Goal: Task Accomplishment & Management: Manage account settings

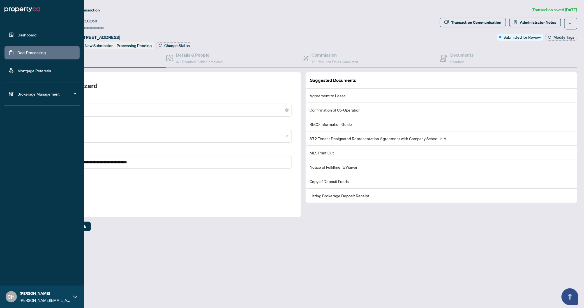
click at [17, 50] on link "Deal Processing" at bounding box center [31, 52] width 28 height 5
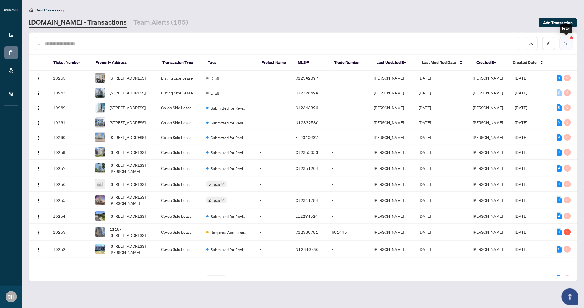
click at [564, 48] on button "button" at bounding box center [565, 43] width 13 height 13
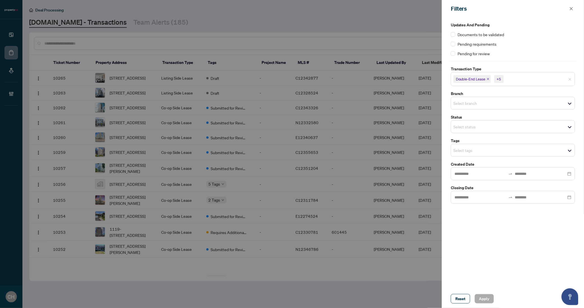
click at [485, 80] on span "Double-End Lease" at bounding box center [471, 79] width 30 height 6
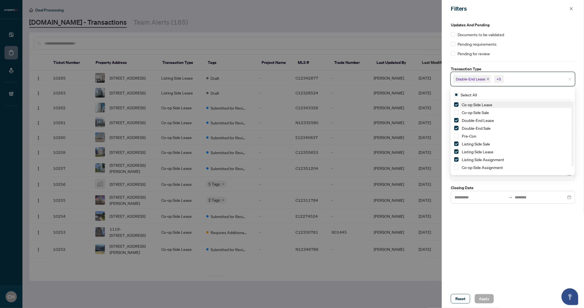
click at [483, 102] on span "Co-op Side Lease" at bounding box center [477, 104] width 31 height 5
click at [526, 222] on div "Updates and Pending Documents to be validated Pending requirements Pending for …" at bounding box center [513, 153] width 142 height 272
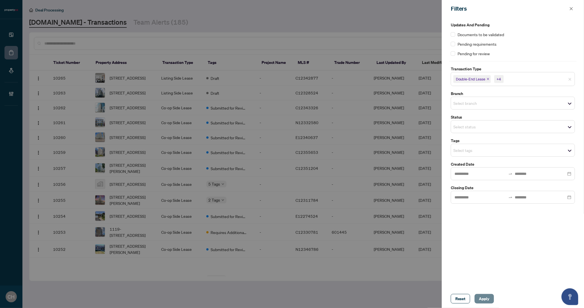
click at [477, 297] on button "Apply" at bounding box center [484, 299] width 19 height 10
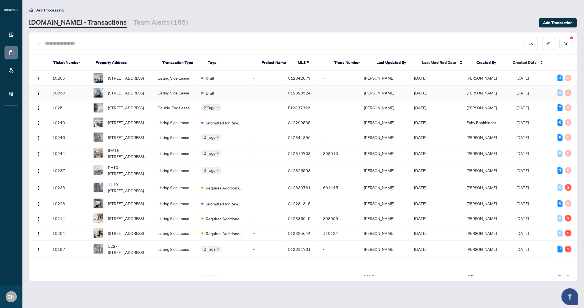
click at [499, 98] on td "[PERSON_NAME]" at bounding box center [487, 92] width 50 height 15
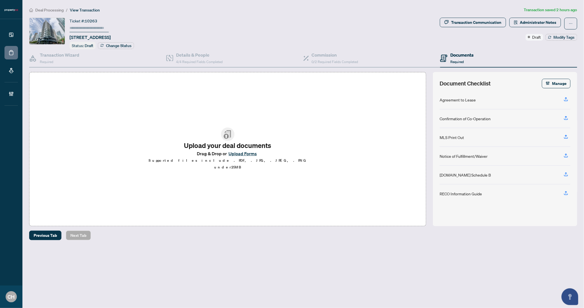
click at [459, 60] on span "Required" at bounding box center [456, 62] width 13 height 4
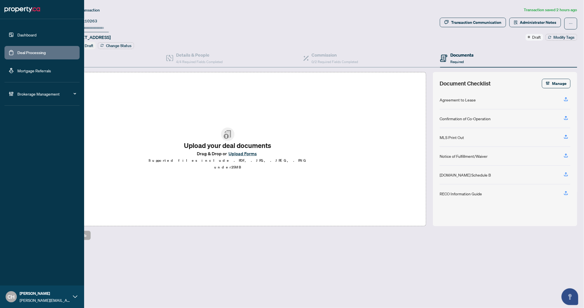
click at [27, 52] on link "Deal Processing" at bounding box center [31, 52] width 28 height 5
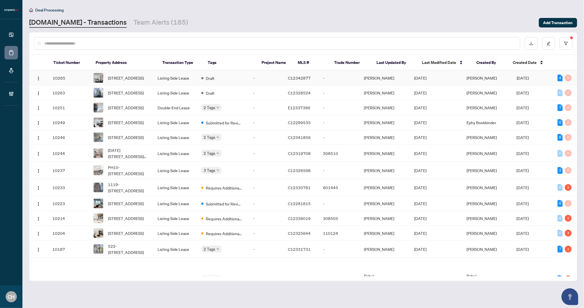
click at [410, 79] on td "[PERSON_NAME]" at bounding box center [384, 78] width 50 height 15
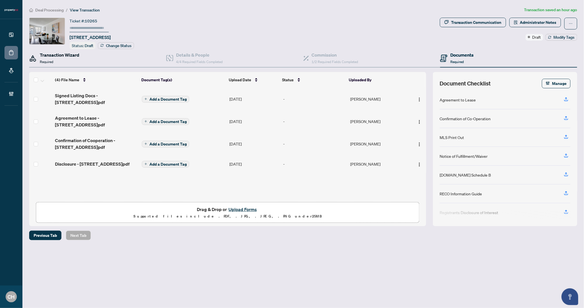
click at [77, 56] on h4 "Transaction Wizard" at bounding box center [60, 55] width 40 height 7
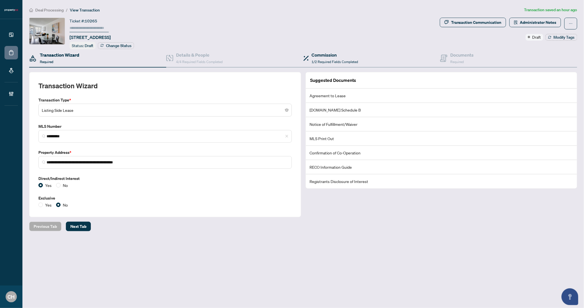
click at [439, 57] on div "Commission 1/2 Required Fields Completed" at bounding box center [371, 58] width 137 height 18
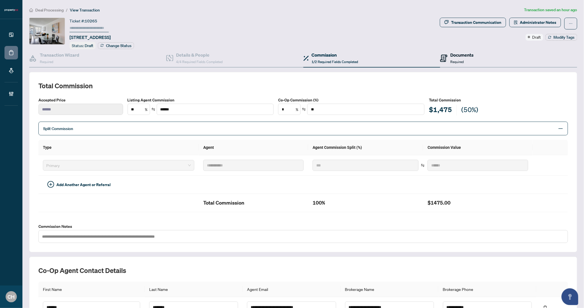
click at [442, 59] on icon at bounding box center [443, 58] width 7 height 7
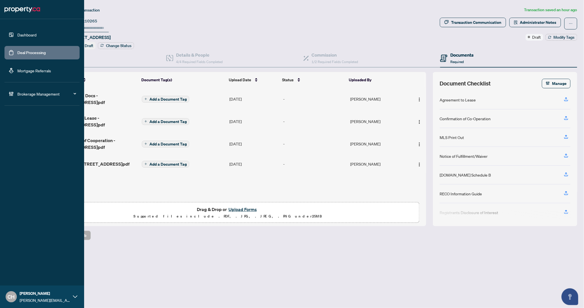
click at [26, 51] on link "Deal Processing" at bounding box center [31, 52] width 28 height 5
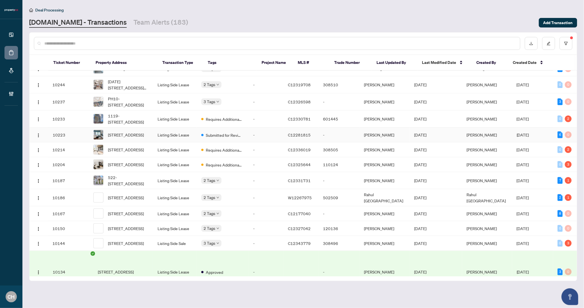
scroll to position [135, 0]
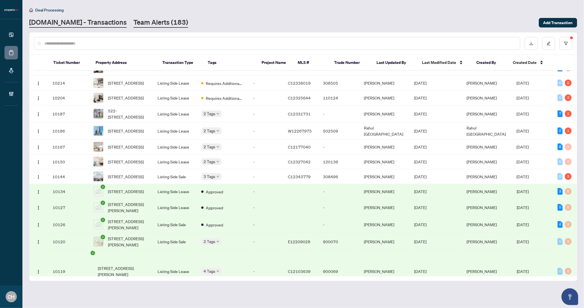
click at [140, 24] on link "Team Alerts (183)" at bounding box center [160, 23] width 55 height 10
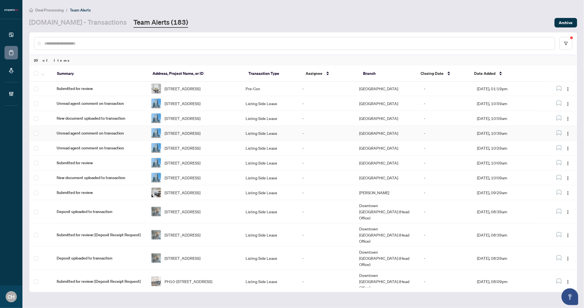
scroll to position [27, 0]
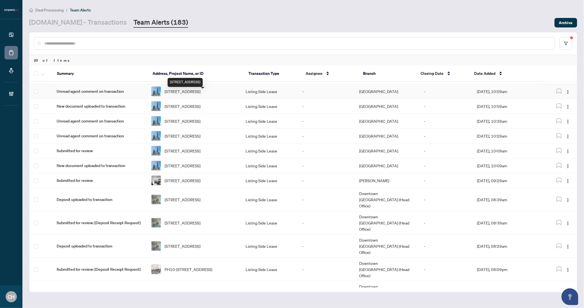
click at [200, 94] on span "[STREET_ADDRESS]" at bounding box center [183, 91] width 36 height 6
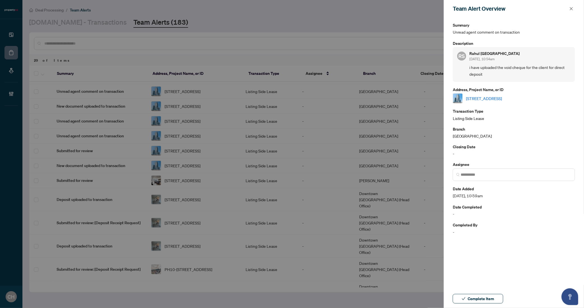
click at [533, 77] on div "RS Rahul Sudan [DATE], 10:54am i have uploaded the void cheque for the client f…" at bounding box center [514, 64] width 122 height 35
click at [297, 127] on div at bounding box center [292, 154] width 584 height 308
click at [568, 9] on button "button" at bounding box center [571, 8] width 7 height 7
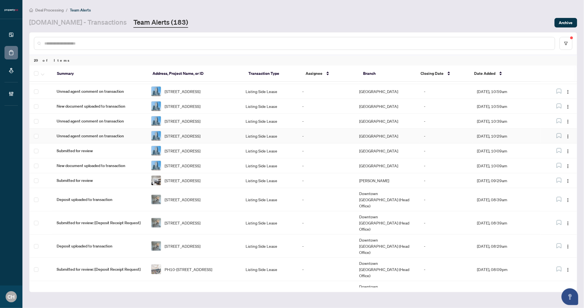
click at [184, 144] on td "[STREET_ADDRESS]" at bounding box center [194, 136] width 94 height 15
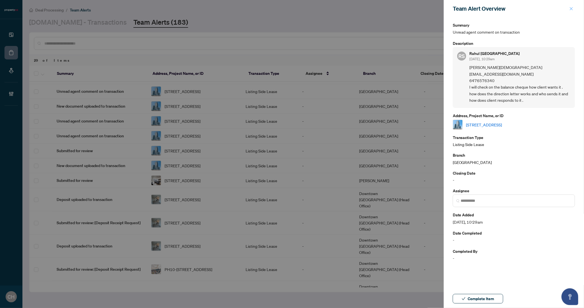
click at [572, 9] on icon "close" at bounding box center [571, 8] width 3 height 3
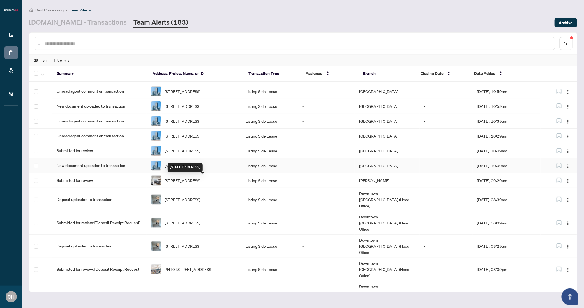
click at [200, 169] on span "[STREET_ADDRESS]" at bounding box center [183, 166] width 36 height 6
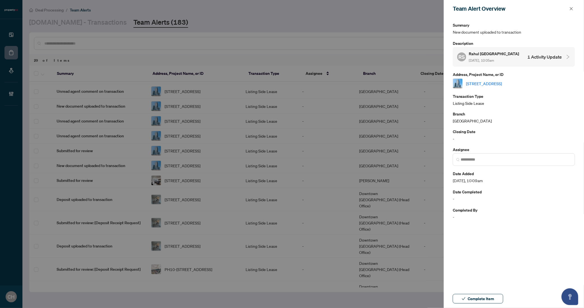
click at [487, 80] on link "[STREET_ADDRESS]" at bounding box center [484, 83] width 36 height 6
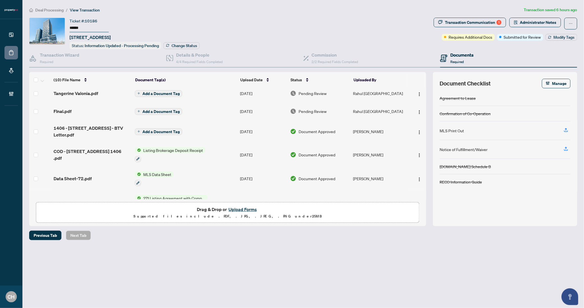
scroll to position [8, 0]
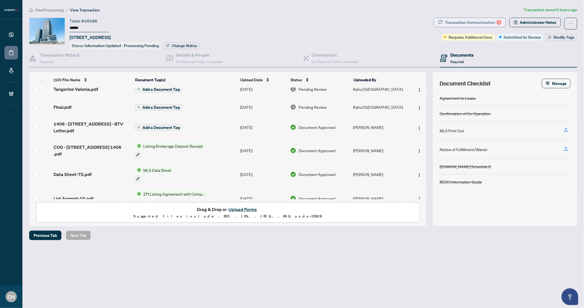
drag, startPoint x: 459, startPoint y: 31, endPoint x: 459, endPoint y: 24, distance: 7.3
click at [459, 24] on div "Transaction Communication 1" at bounding box center [473, 22] width 57 height 9
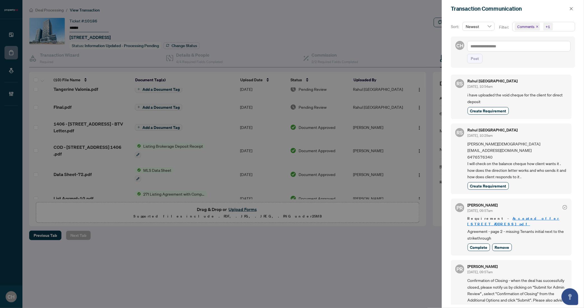
click at [249, 234] on div at bounding box center [292, 154] width 584 height 308
click at [574, 7] on button "button" at bounding box center [571, 8] width 7 height 7
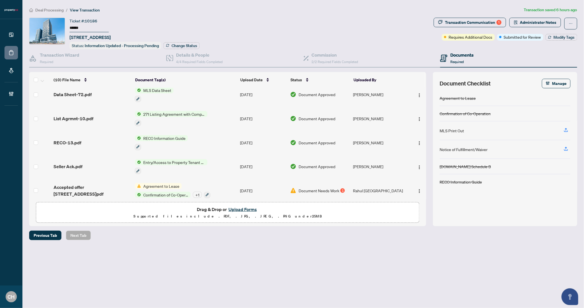
scroll to position [8, 0]
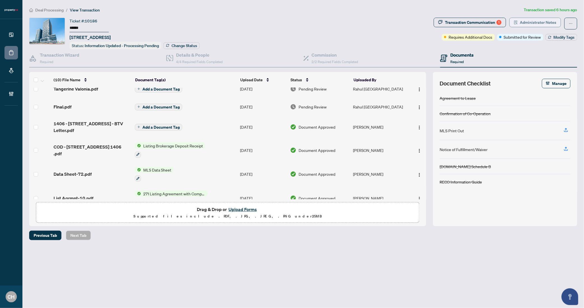
click at [522, 24] on span "Administrator Notes" at bounding box center [538, 22] width 36 height 9
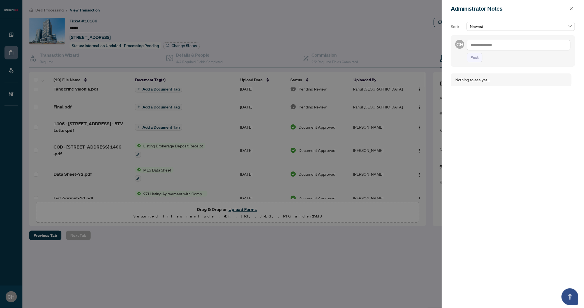
click at [340, 30] on div at bounding box center [292, 154] width 584 height 308
click at [572, 12] on span "button" at bounding box center [571, 8] width 4 height 9
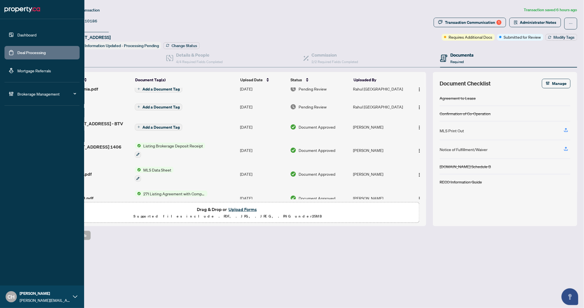
click at [36, 50] on link "Deal Processing" at bounding box center [31, 52] width 28 height 5
